Goal: Navigation & Orientation: Find specific page/section

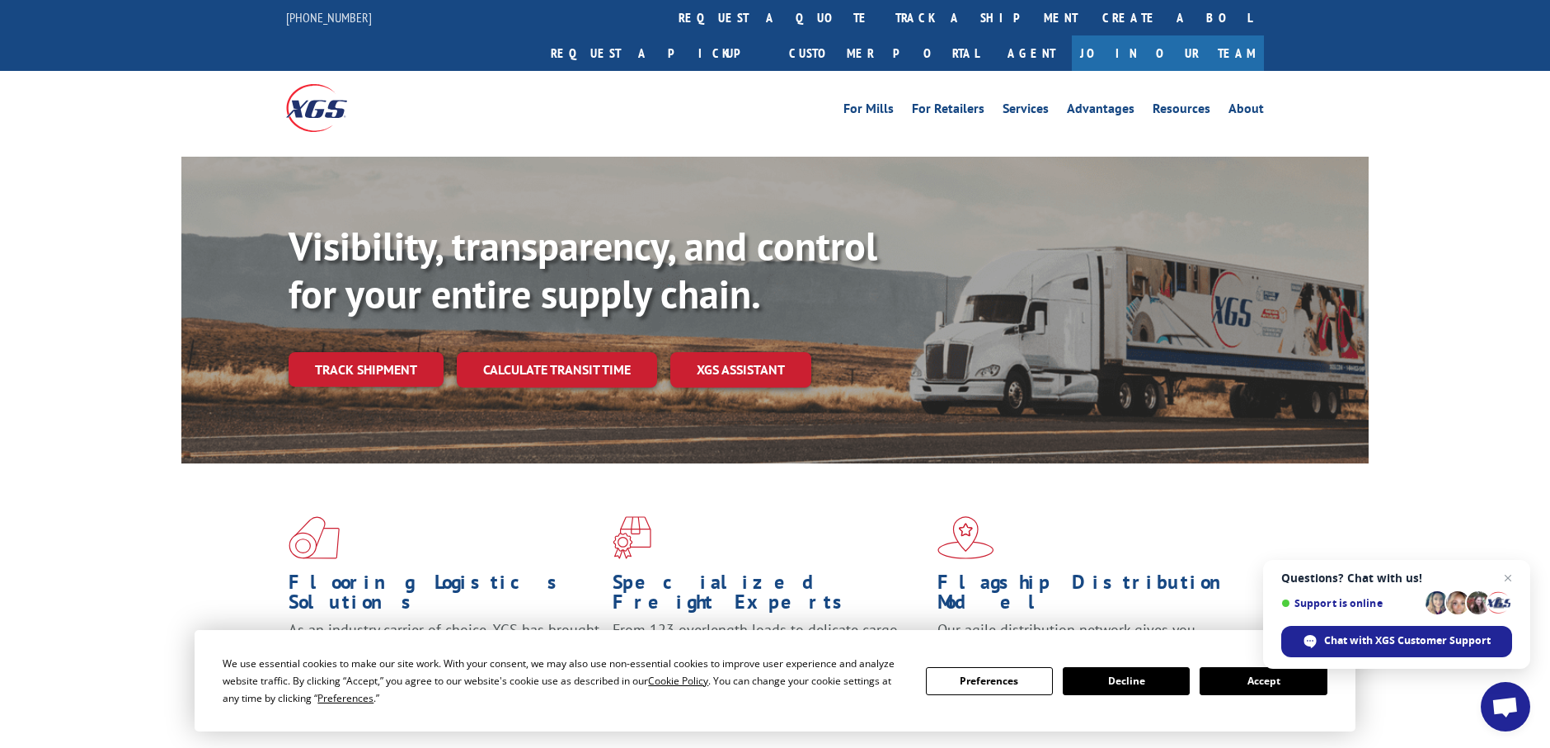
click at [1247, 676] on button "Accept" at bounding box center [1262, 681] width 127 height 28
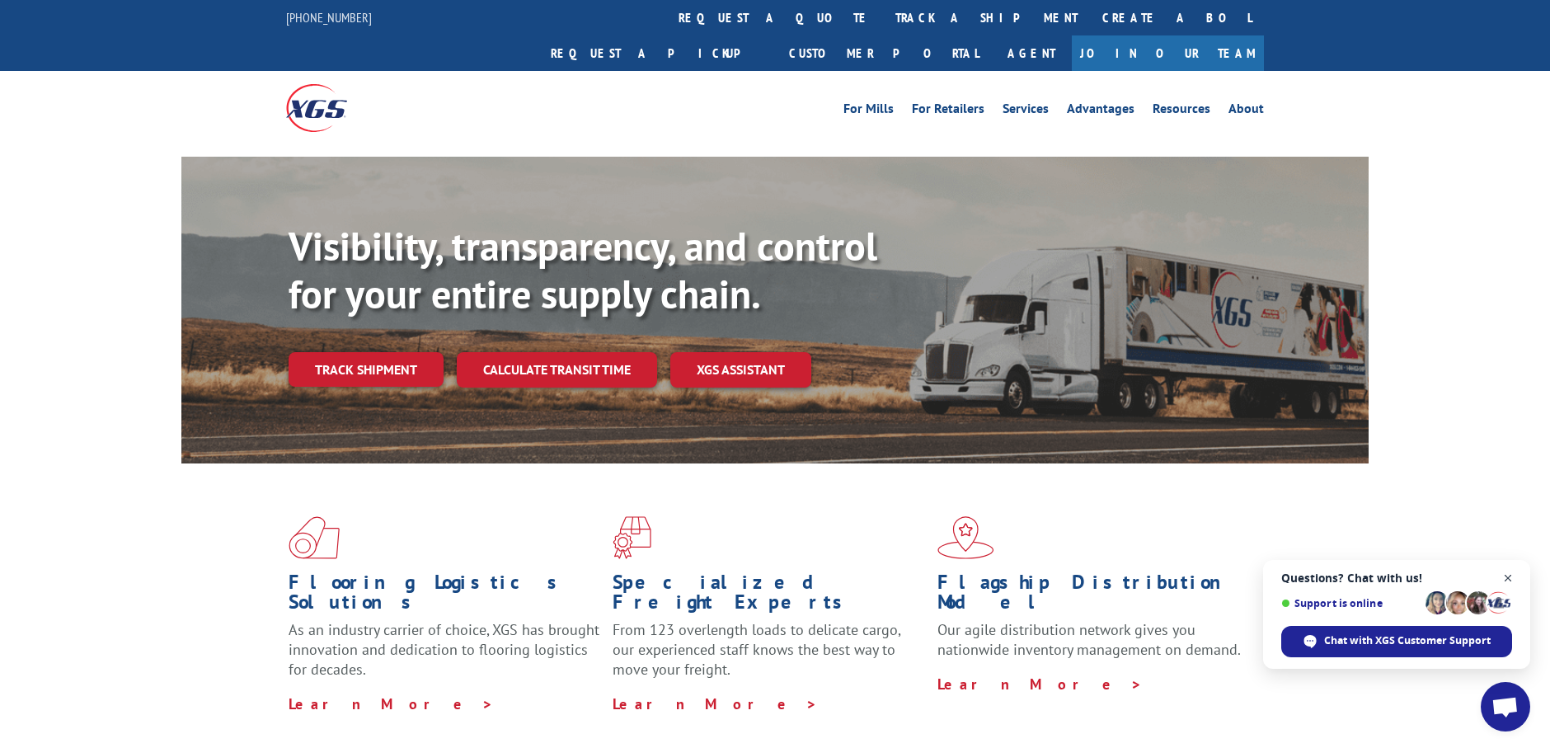
click at [1508, 575] on span "Close chat" at bounding box center [1508, 578] width 21 height 21
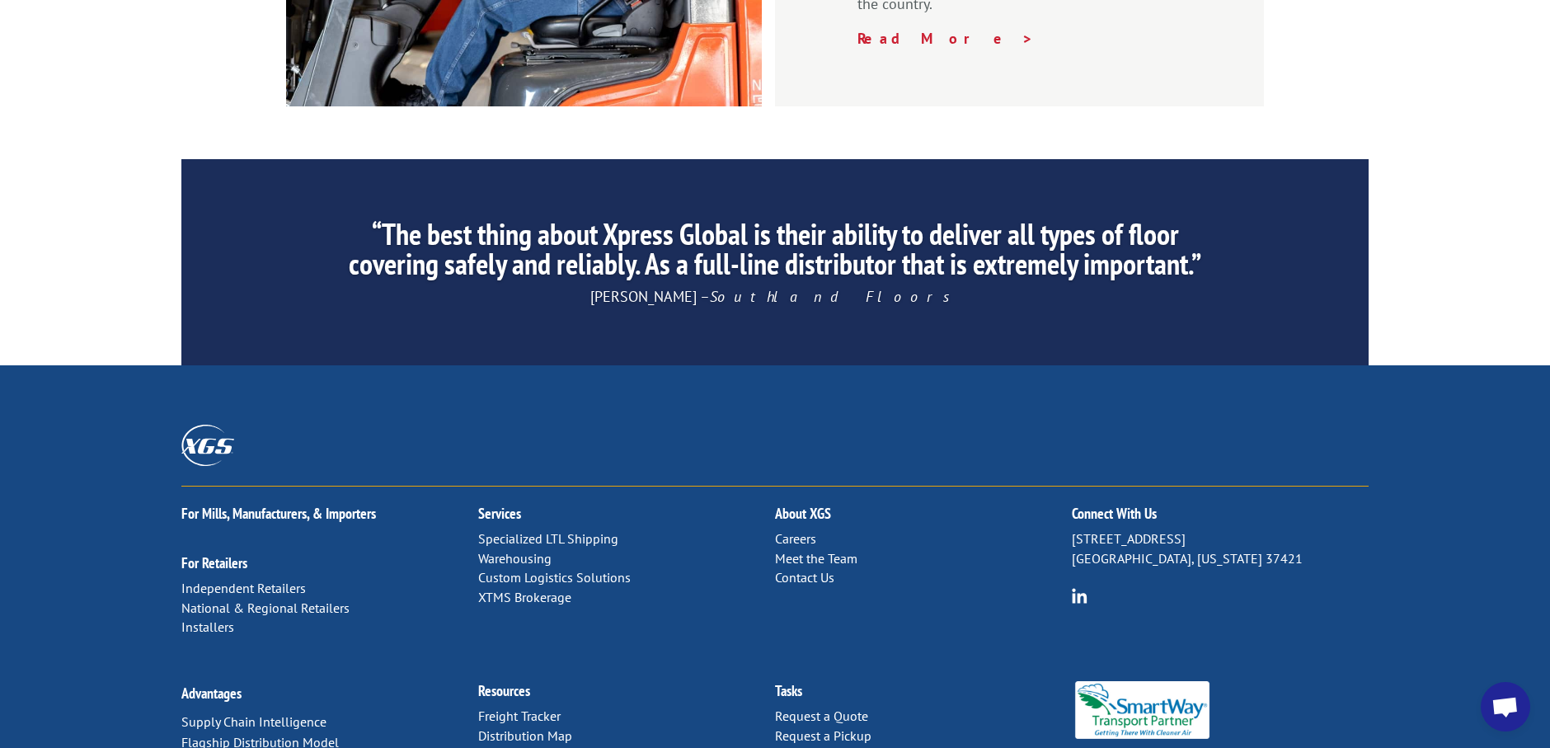
scroll to position [2515, 0]
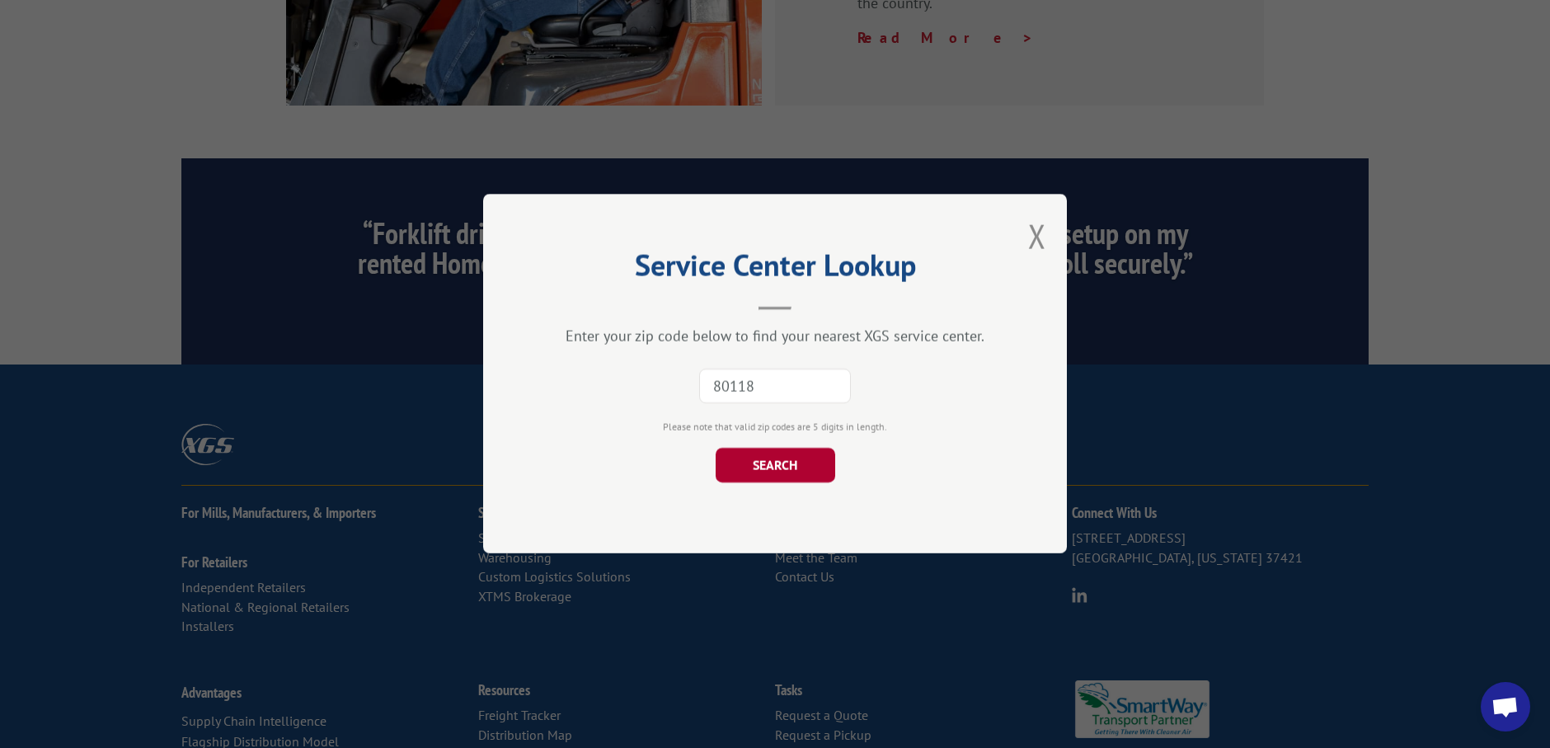
type input "80118"
click at [770, 472] on button "SEARCH" at bounding box center [776, 465] width 120 height 35
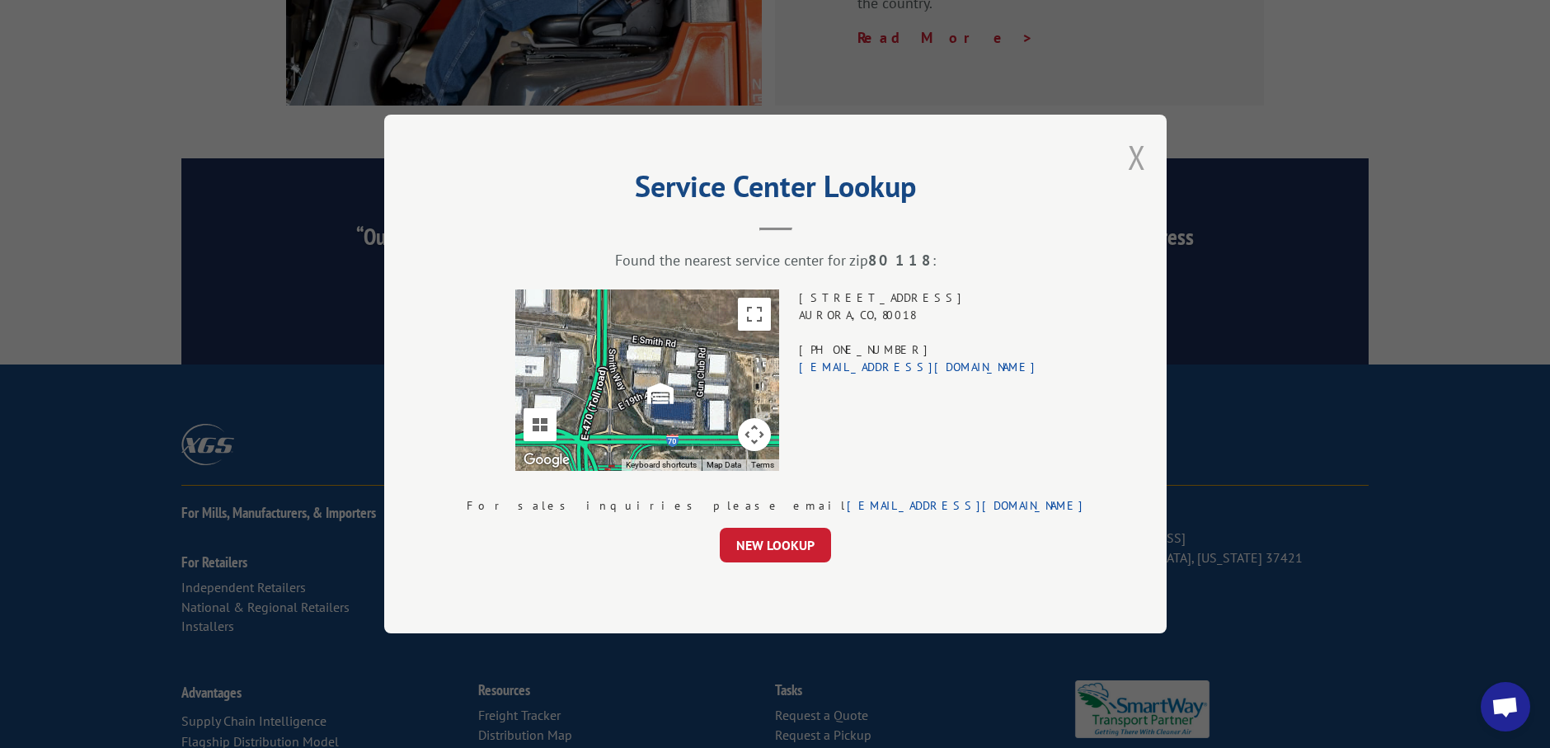
click at [1128, 157] on button "Close modal" at bounding box center [1137, 157] width 18 height 44
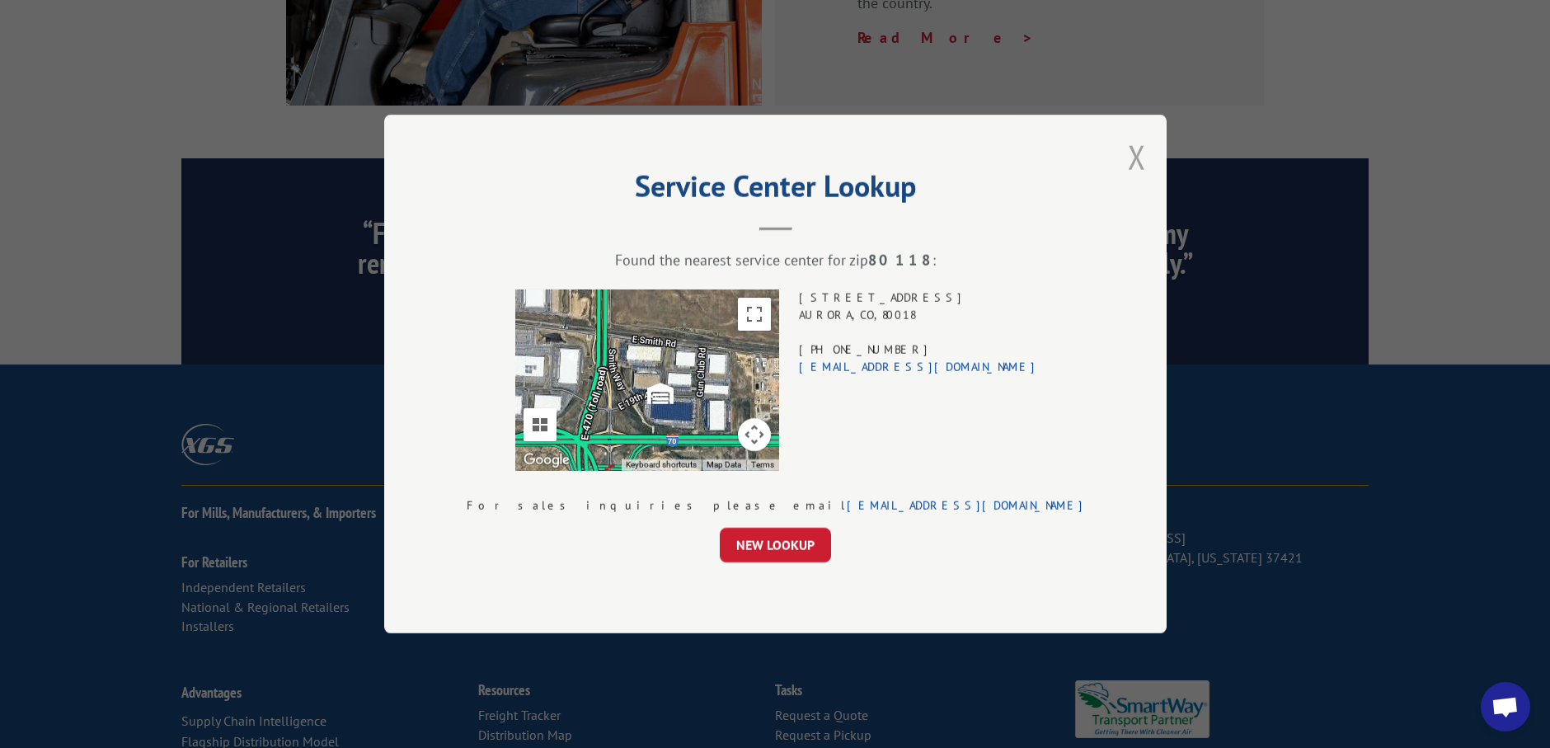
click at [1128, 160] on button "Close modal" at bounding box center [1137, 157] width 18 height 44
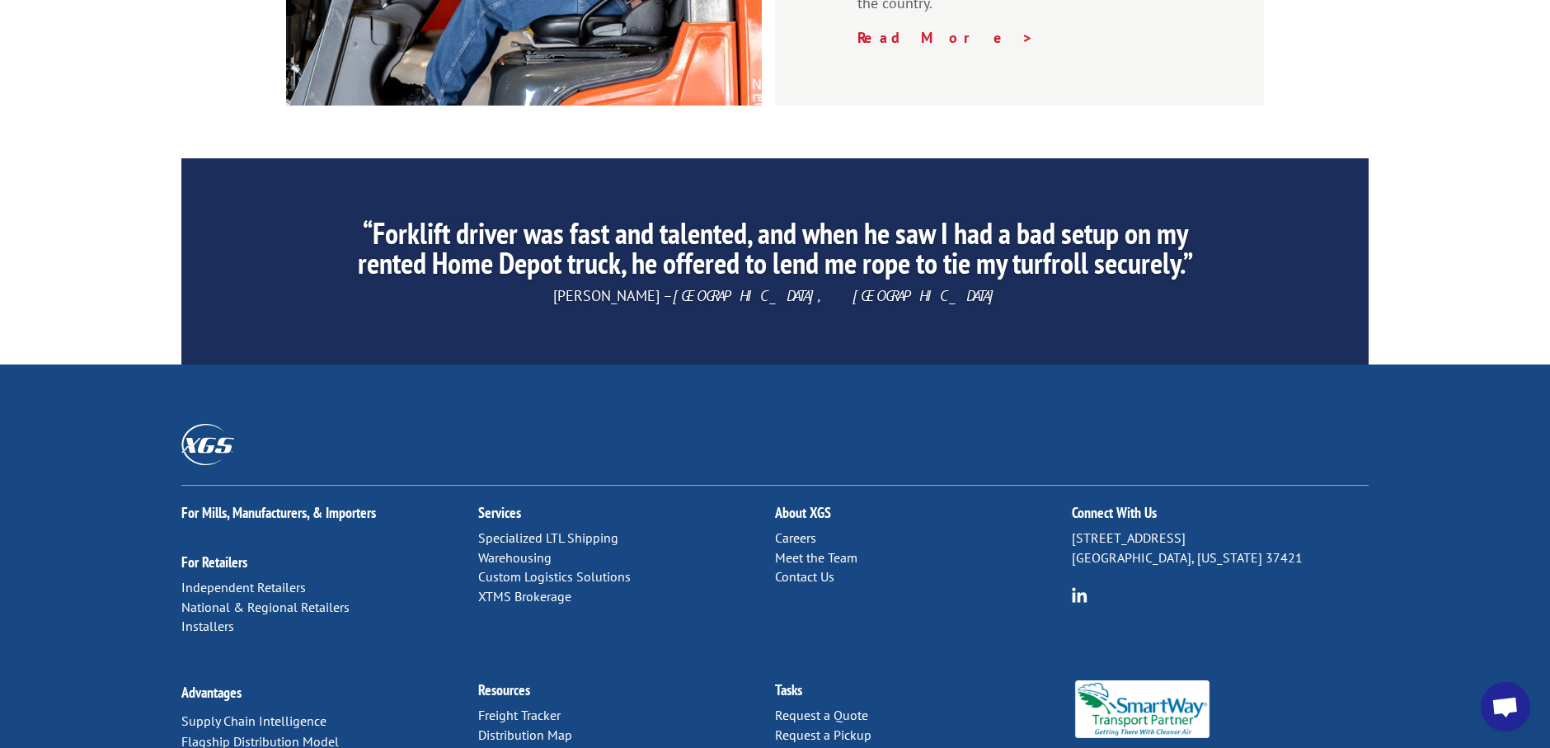
click at [1020, 160] on div ""XGS service in [GEOGRAPHIC_DATA] has been impeccable! XGS does a fantastic job…" at bounding box center [774, 261] width 1187 height 206
